Goal: Information Seeking & Learning: Check status

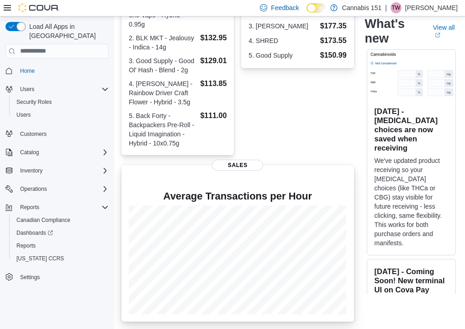
scroll to position [279, 0]
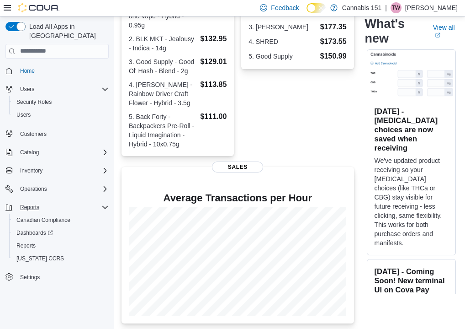
click at [42, 202] on button "Reports" at bounding box center [29, 207] width 27 height 11
click at [101, 203] on icon "Complex example" at bounding box center [104, 206] width 7 height 7
click at [23, 242] on span "Reports" at bounding box center [25, 245] width 19 height 7
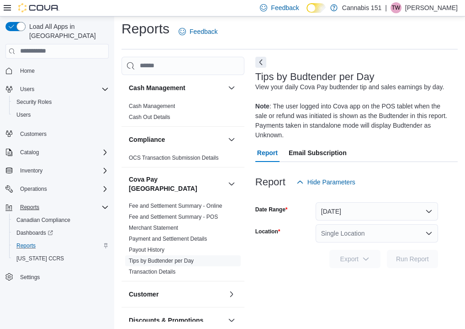
scroll to position [4, 0]
click at [349, 212] on button "[DATE]" at bounding box center [377, 211] width 122 height 18
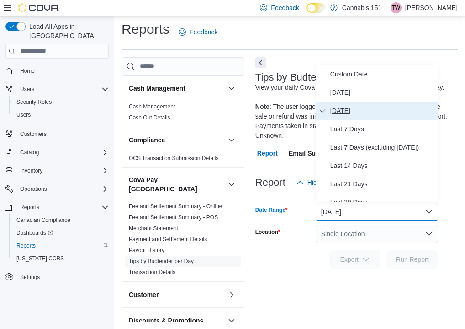
scroll to position [0, 0]
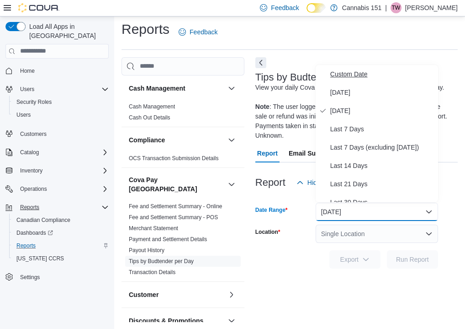
click at [354, 74] on span "Custom Date" at bounding box center [382, 74] width 104 height 11
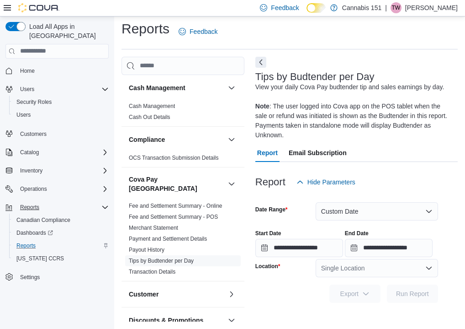
scroll to position [4, 0]
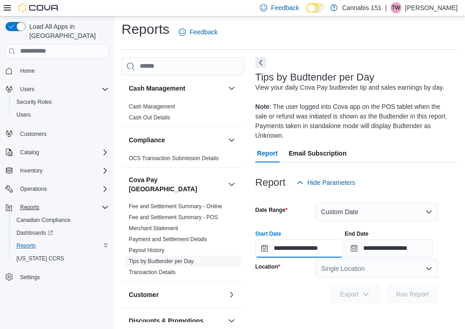
click at [317, 249] on input "**********" at bounding box center [299, 248] width 88 height 18
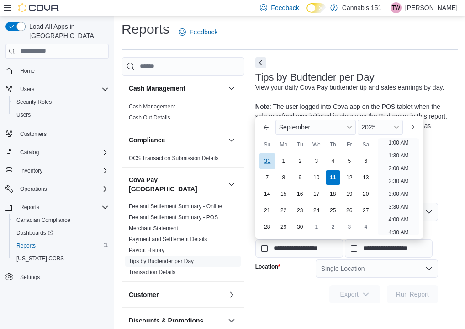
click at [268, 160] on div "31" at bounding box center [267, 161] width 16 height 16
type input "**********"
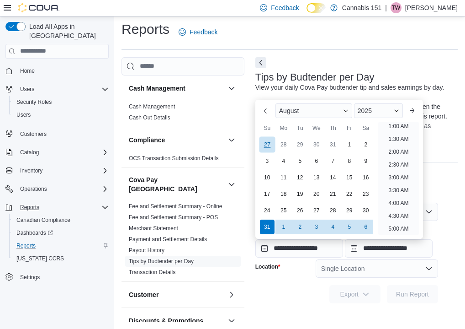
scroll to position [2, 0]
click at [435, 79] on div "Tips by Budtender per Day View your daily Cova Pay budtender tip and sales earn…" at bounding box center [354, 106] width 198 height 69
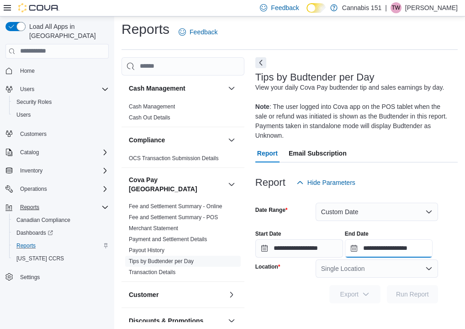
click at [390, 252] on input "**********" at bounding box center [389, 248] width 88 height 18
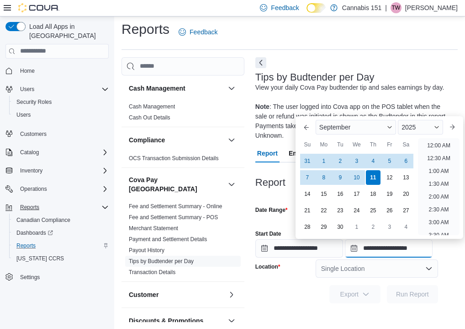
scroll to position [519, 0]
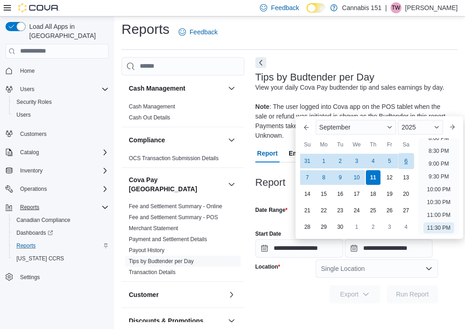
click at [403, 160] on div "6" at bounding box center [406, 161] width 16 height 16
type input "**********"
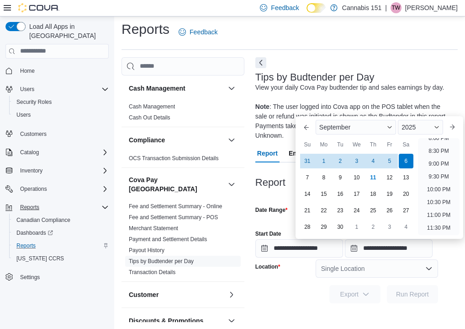
click at [323, 287] on div "Export Run Report" at bounding box center [346, 294] width 183 height 18
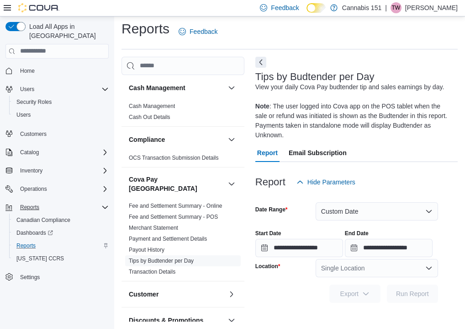
scroll to position [4, 0]
click at [363, 269] on div "Single Location" at bounding box center [377, 268] width 122 height 18
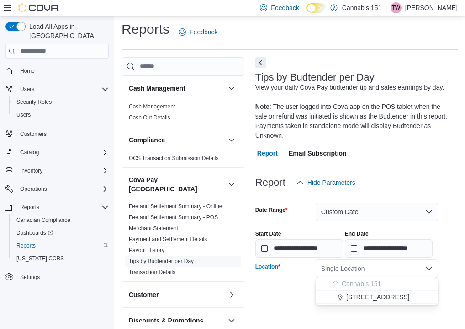
click at [366, 293] on span "[STREET_ADDRESS]" at bounding box center [377, 296] width 63 height 9
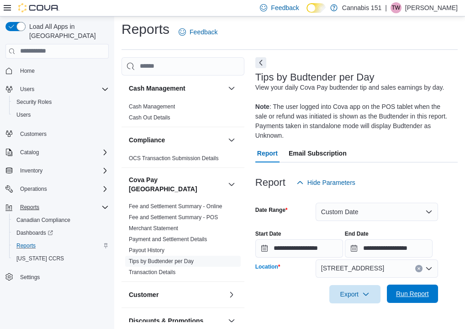
click at [408, 294] on span "Run Report" at bounding box center [412, 293] width 33 height 9
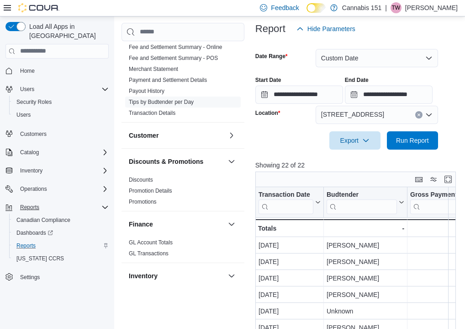
scroll to position [161, 0]
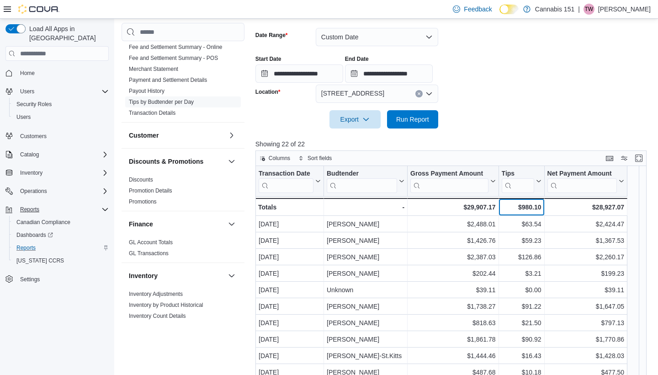
click at [465, 207] on div "$980.10" at bounding box center [521, 207] width 40 height 11
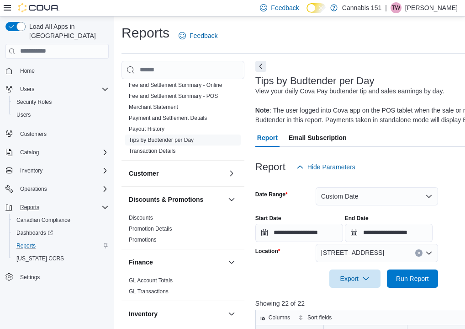
scroll to position [0, 0]
